Goal: Navigation & Orientation: Go to known website

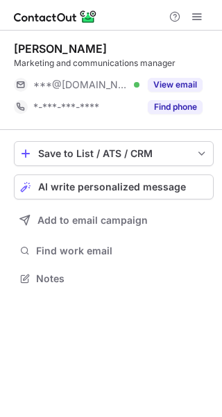
scroll to position [6, 7]
